Goal: Transaction & Acquisition: Purchase product/service

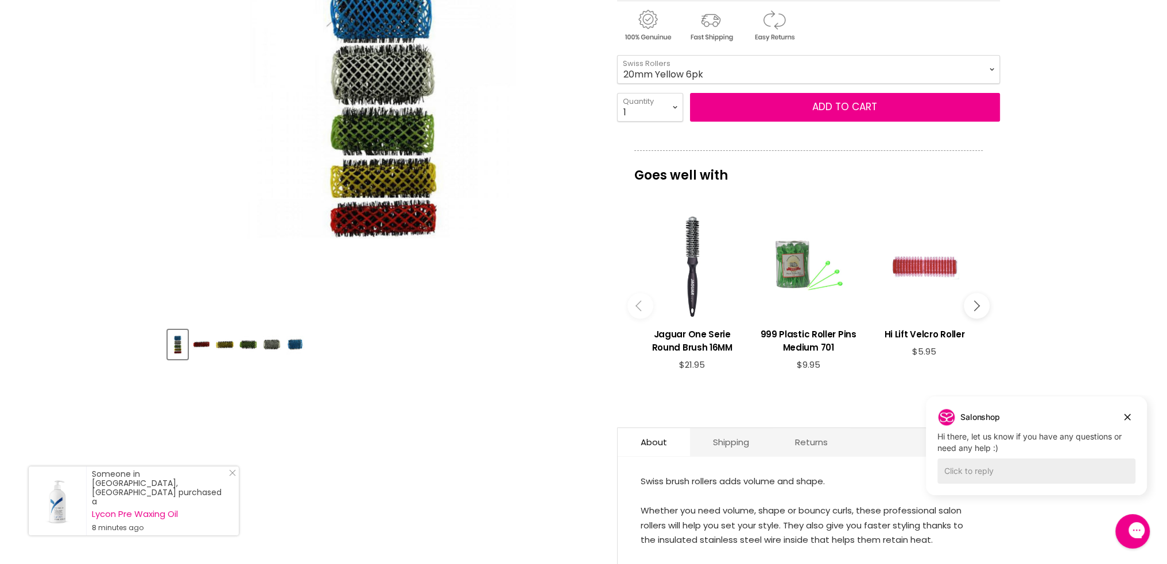
scroll to position [251, 0]
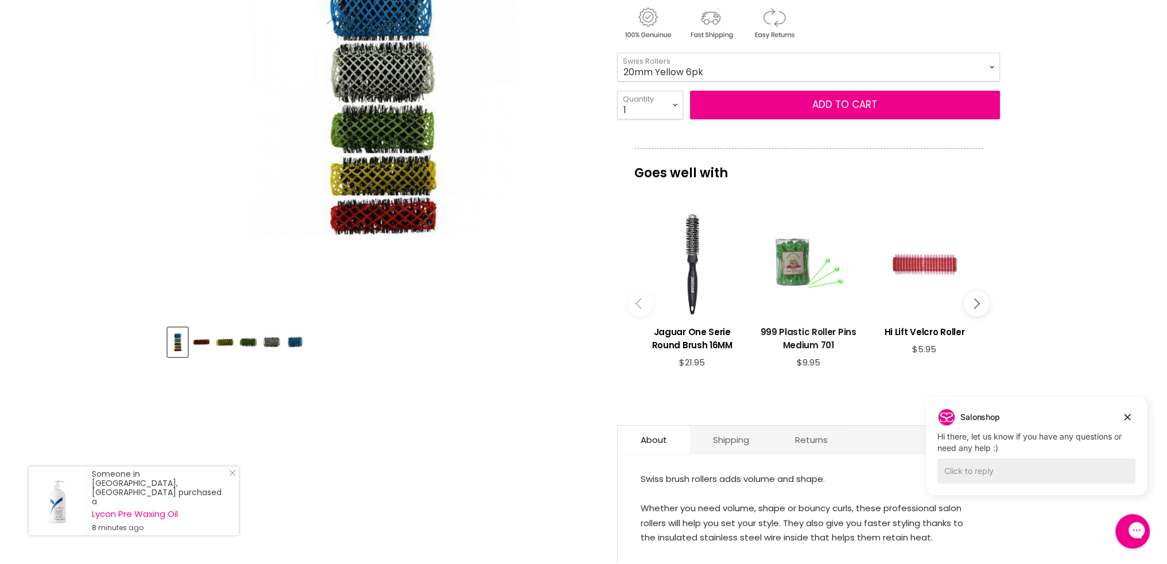
click at [813, 330] on h3 "999 Plastic Roller Pins Medium 701" at bounding box center [808, 338] width 104 height 26
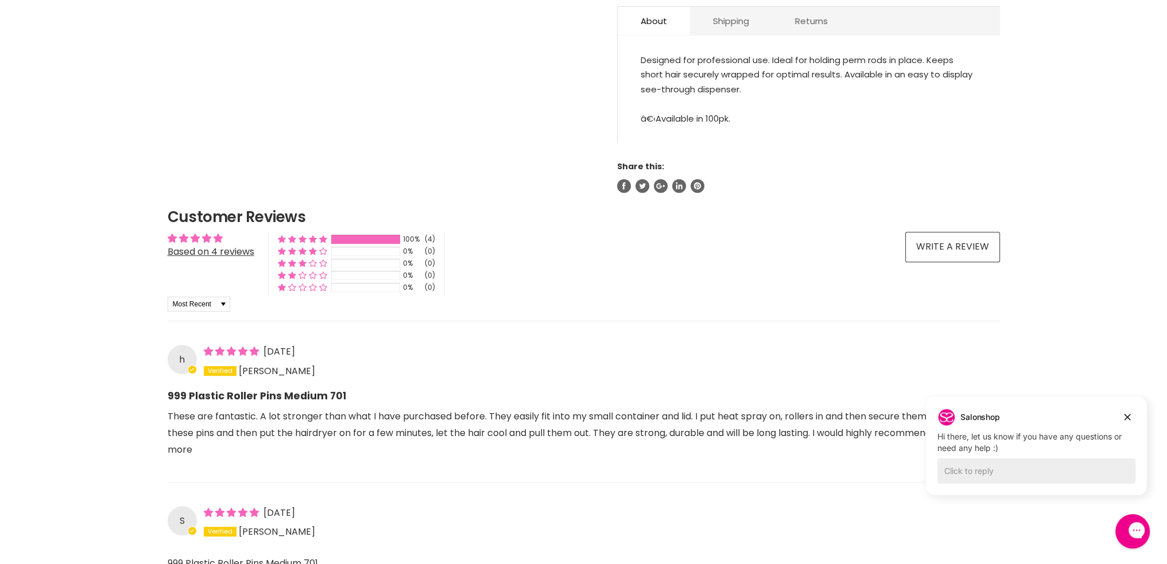
scroll to position [462, 0]
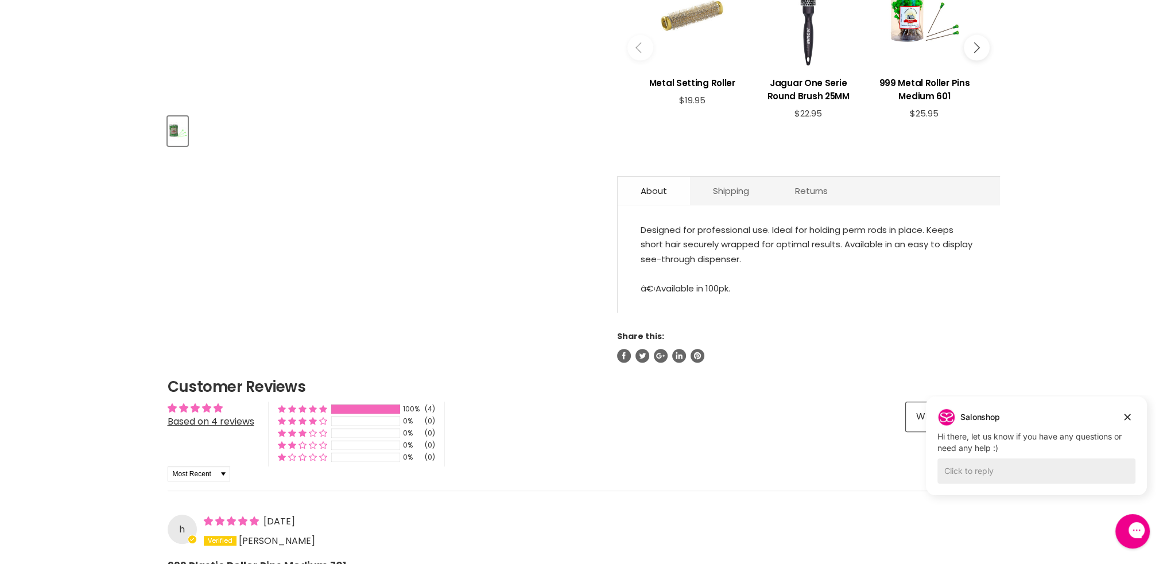
click at [659, 190] on link "About" at bounding box center [654, 191] width 72 height 28
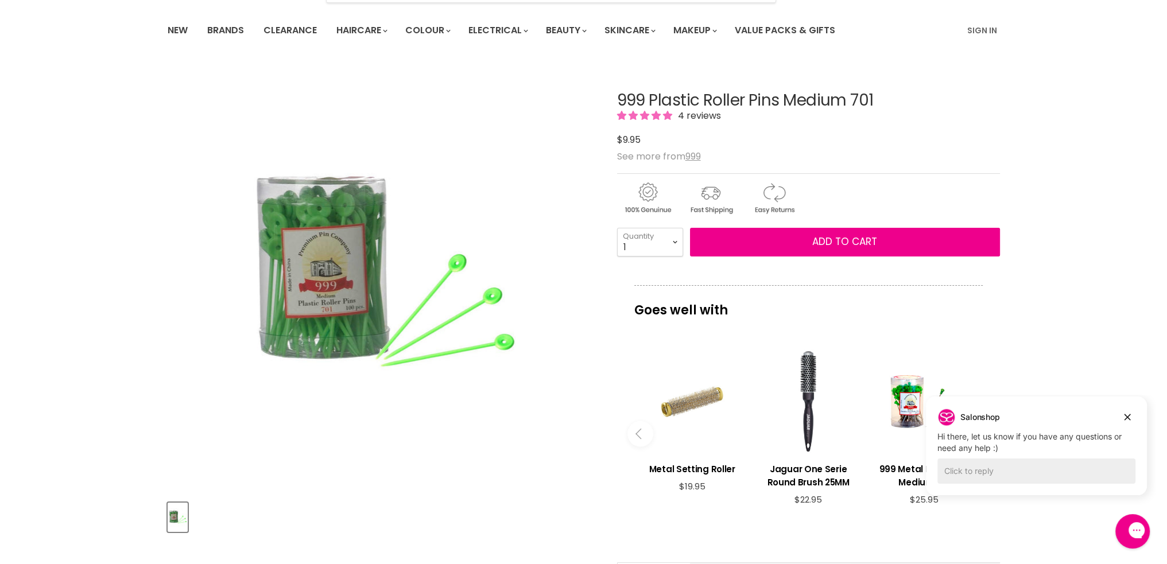
scroll to position [0, 0]
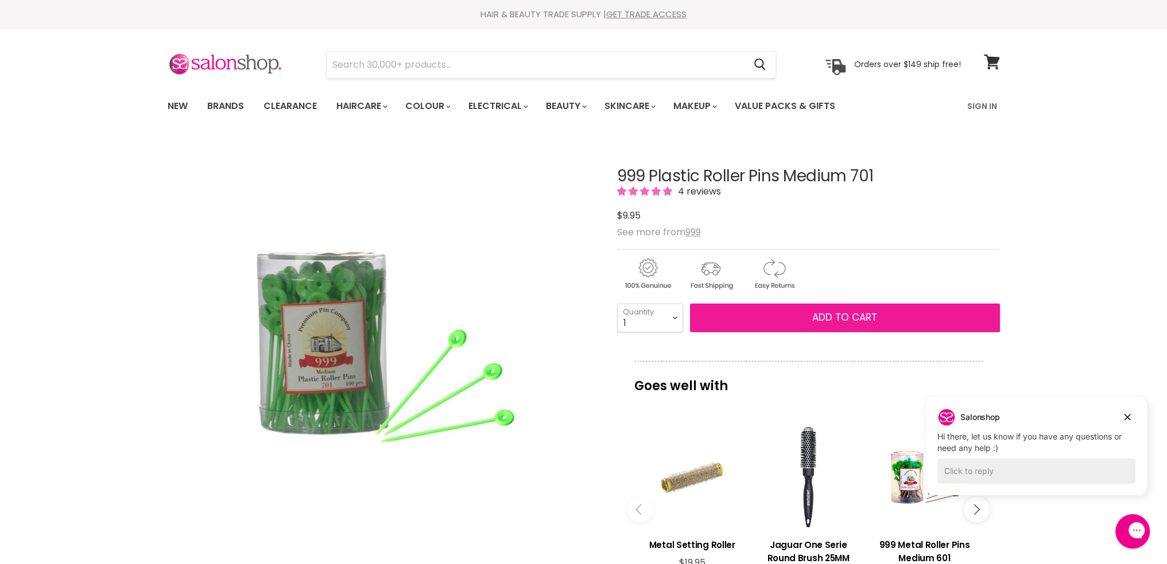
click at [855, 315] on span "Add to cart" at bounding box center [844, 318] width 65 height 14
click at [673, 315] on select "1 2 3 4 5 6 7 8 9 10+" at bounding box center [650, 318] width 66 height 29
click at [617, 304] on select "1 2 3 4 5 6 7 8 9 10+" at bounding box center [650, 318] width 66 height 29
click at [868, 316] on span "Add to cart" at bounding box center [844, 318] width 65 height 14
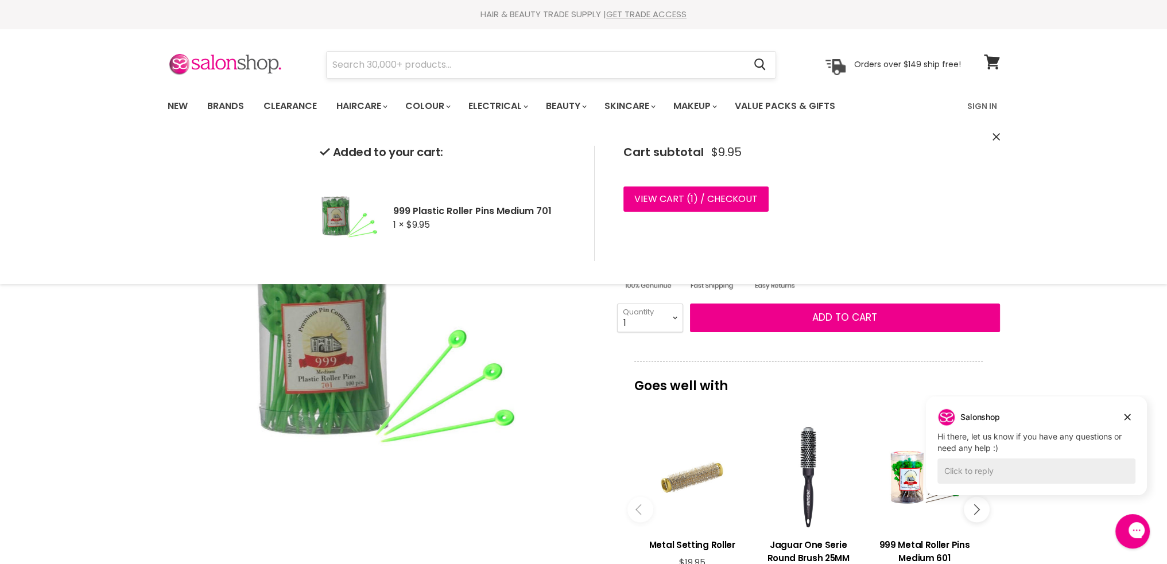
click at [395, 62] on input "Search" at bounding box center [536, 65] width 418 height 26
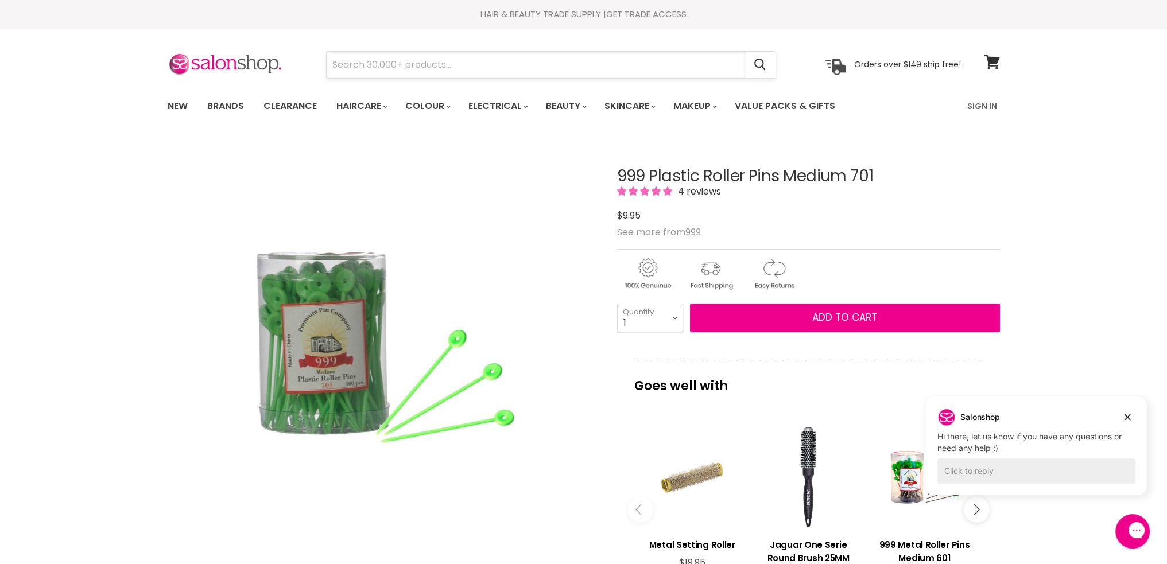
click at [359, 65] on input "Search" at bounding box center [536, 65] width 418 height 26
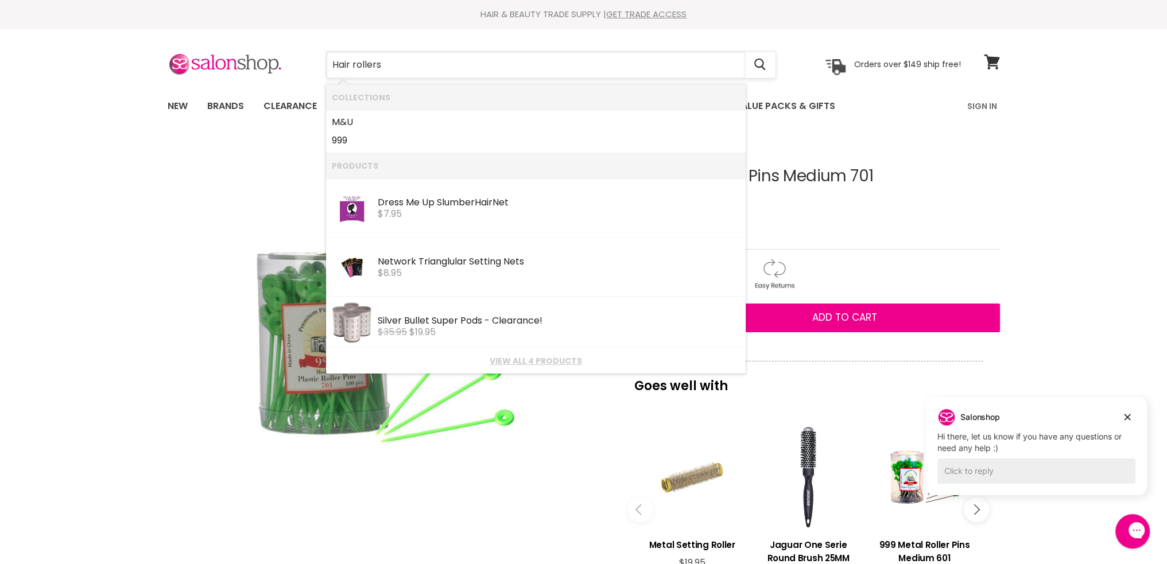
click at [333, 61] on input "Hair rollers" at bounding box center [536, 65] width 418 height 26
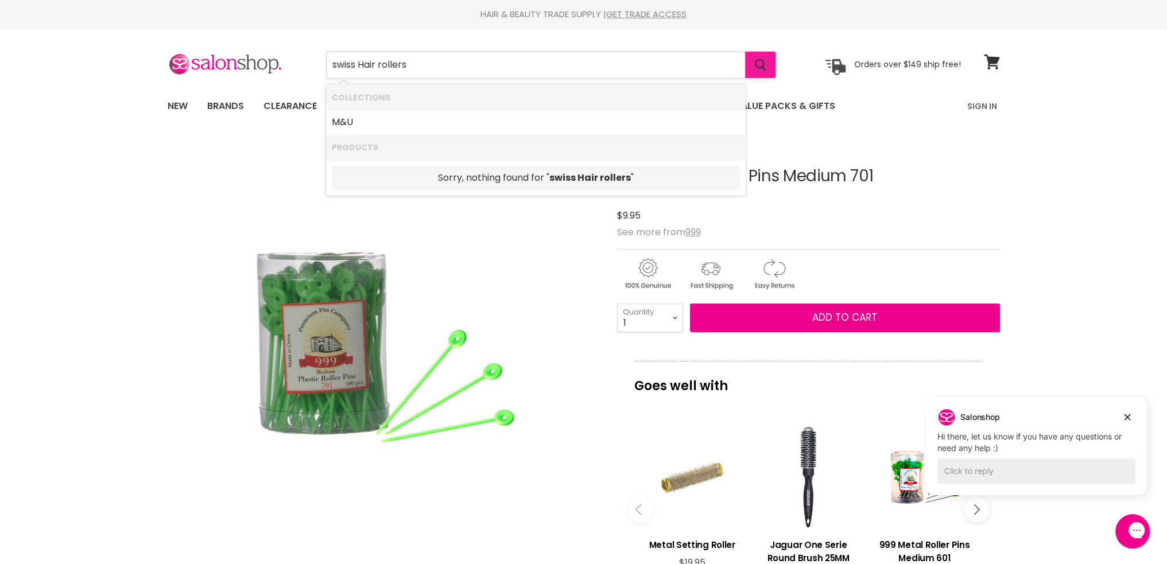
type input "swiss Hair rollers"
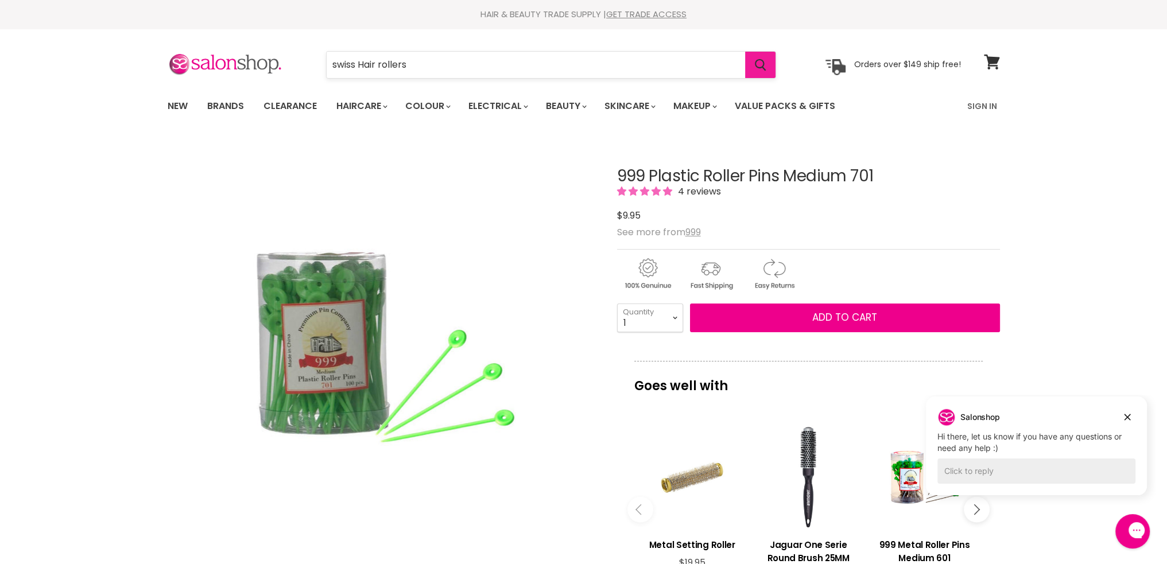
click at [760, 64] on icon "Search" at bounding box center [760, 65] width 11 height 12
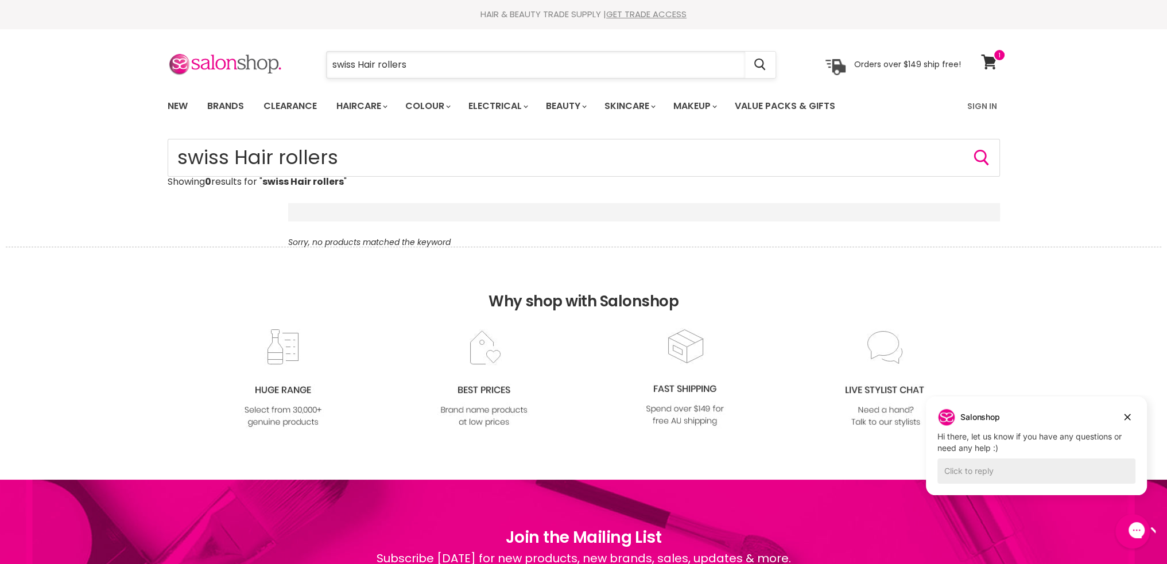
drag, startPoint x: 409, startPoint y: 64, endPoint x: 358, endPoint y: 65, distance: 51.1
click at [358, 65] on input "swiss Hair rollers" at bounding box center [536, 65] width 418 height 26
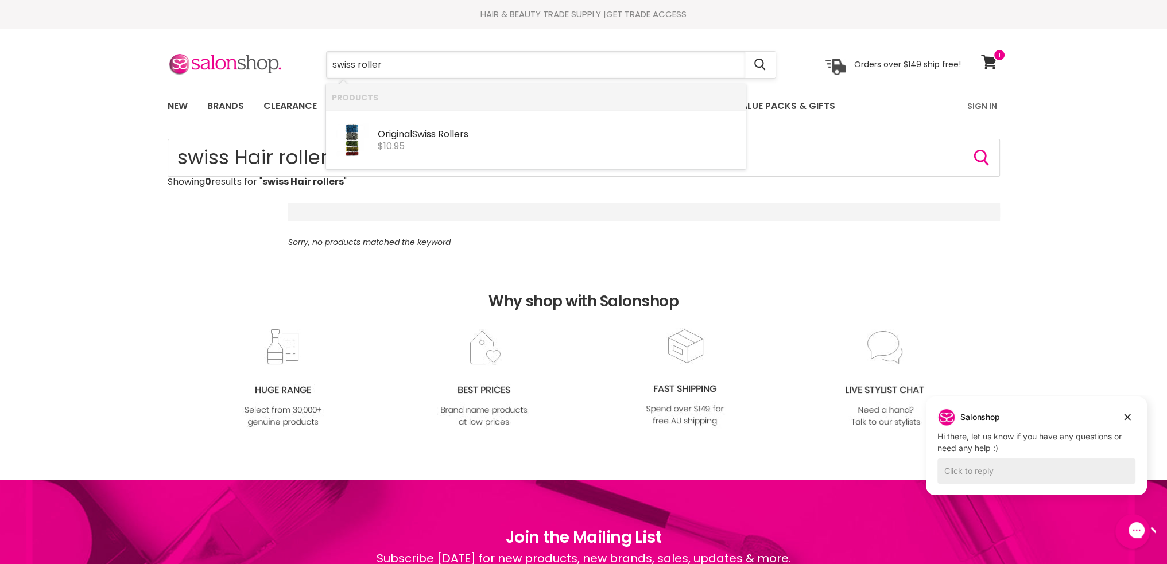
type input "swiss rollers"
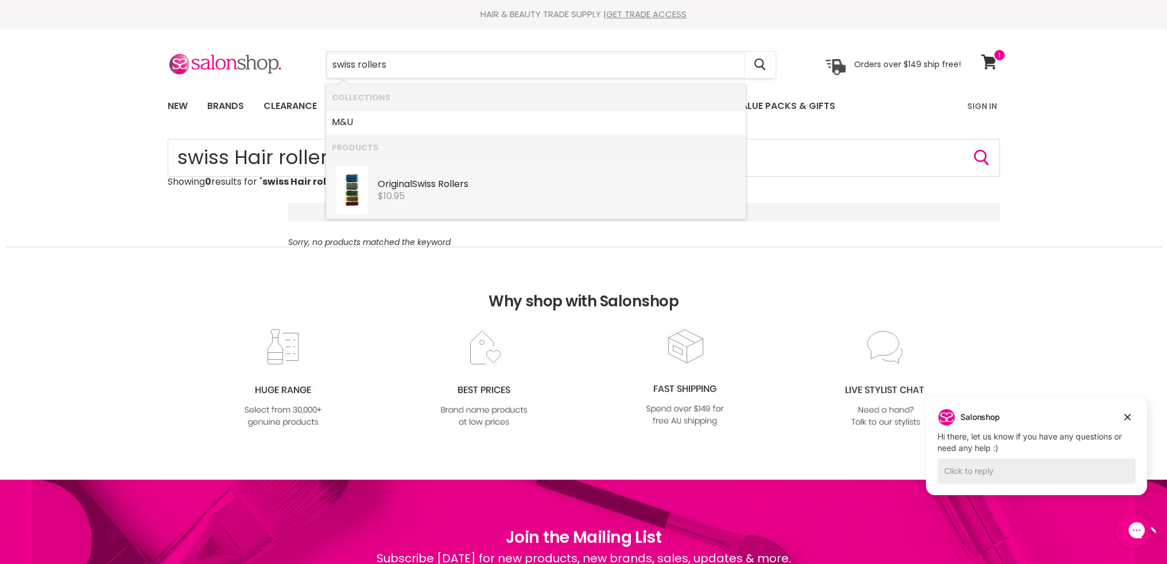
click at [399, 184] on div "Original Swiss Rollers" at bounding box center [559, 185] width 362 height 12
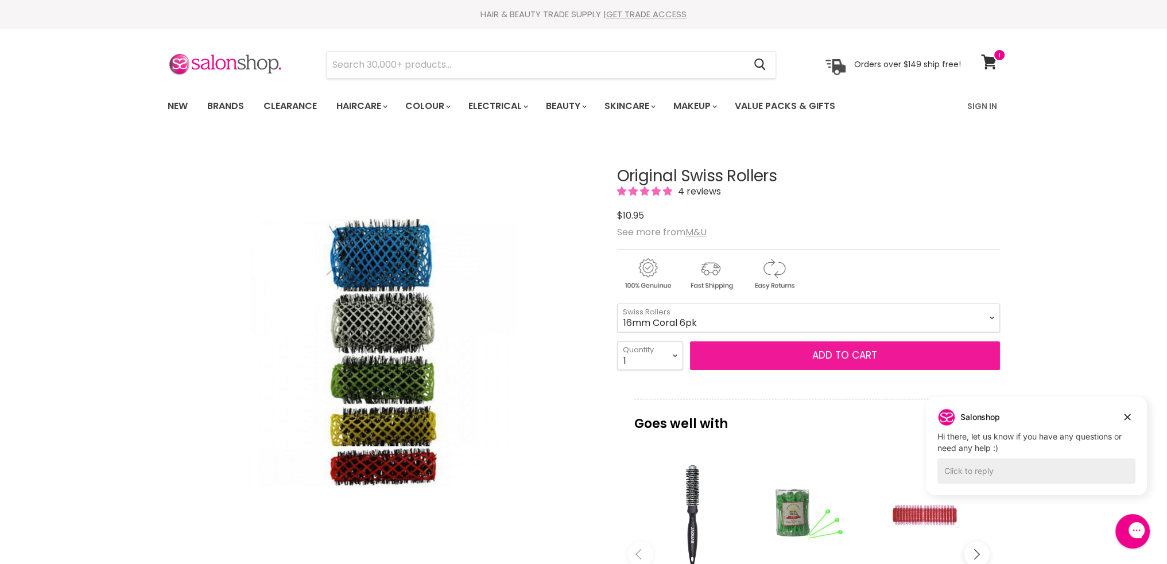
click at [857, 359] on span "Add to cart" at bounding box center [844, 355] width 65 height 14
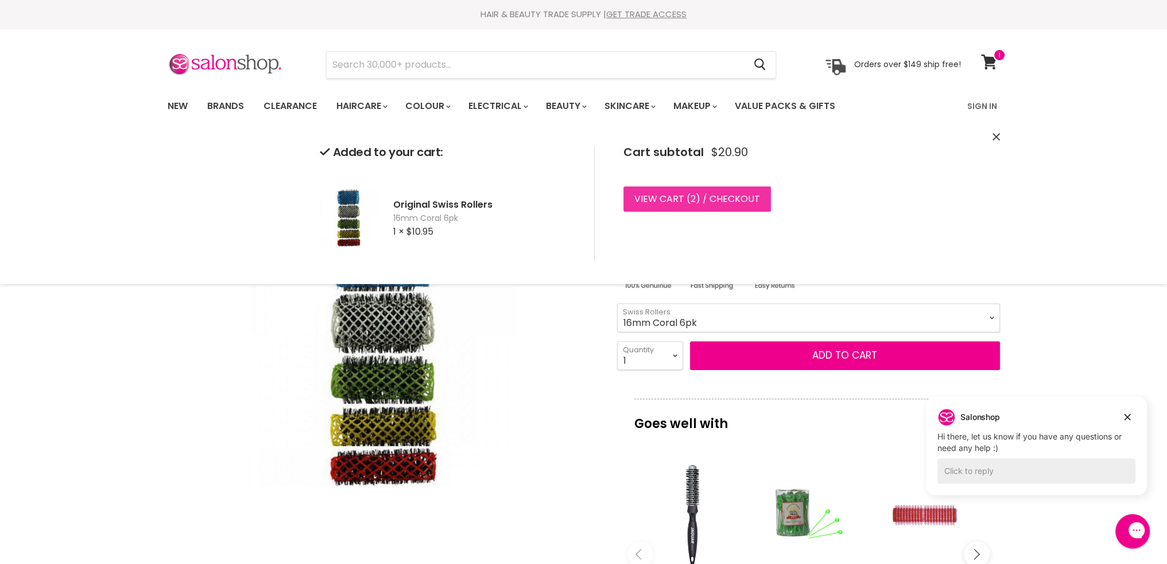
click at [727, 197] on link "View cart ( 2 ) / Checkout" at bounding box center [697, 199] width 148 height 25
